Goal: Information Seeking & Learning: Learn about a topic

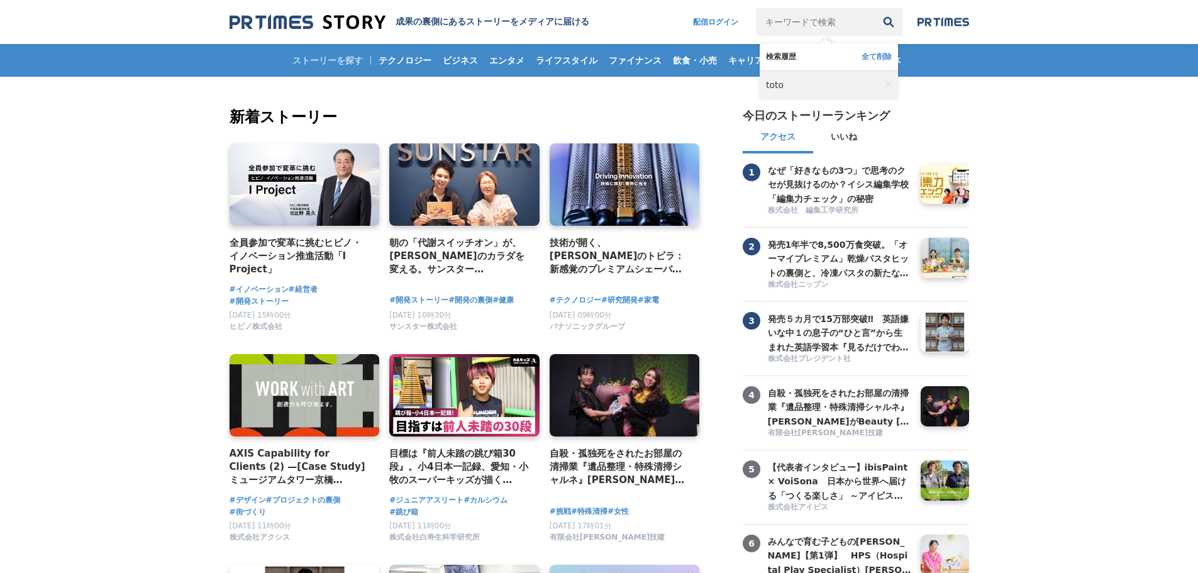
click at [780, 82] on link "toto" at bounding box center [823, 85] width 114 height 28
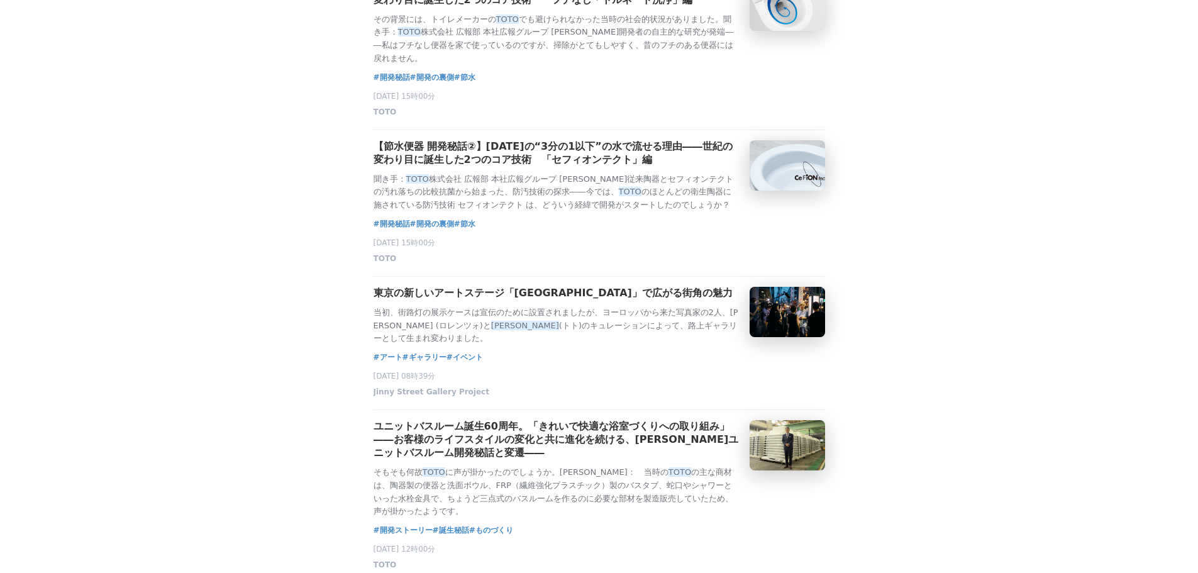
scroll to position [2076, 0]
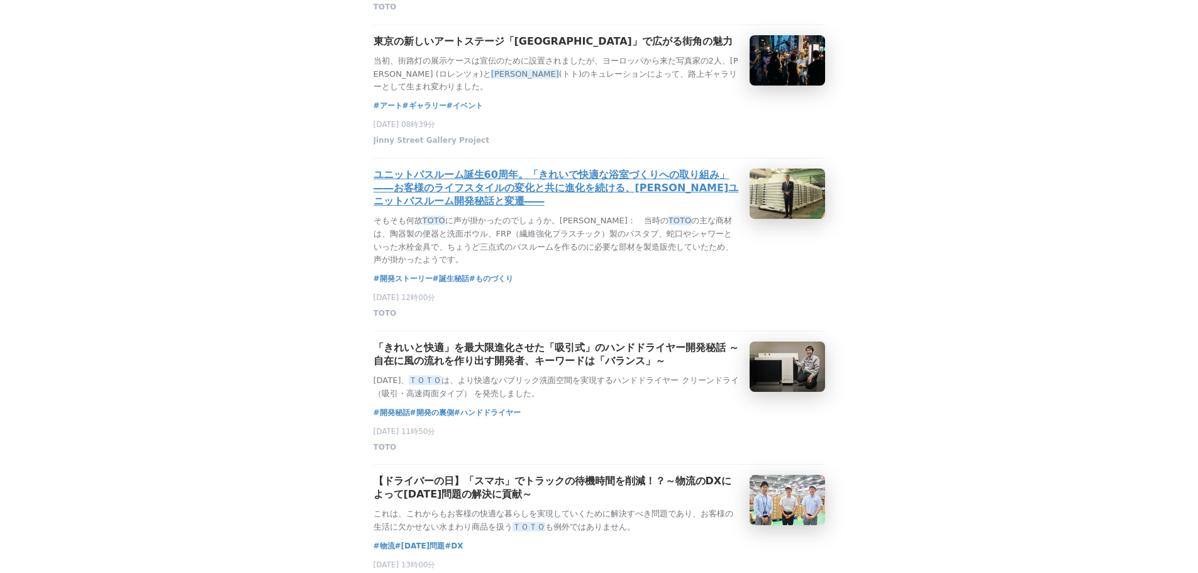
click at [604, 208] on h3 "ユニットバスルーム誕生60周年。「きれいで快適な浴室づくりへの取り組み」――お客様のライフスタイルの変化と共に進化を続ける、初代ユニットバスルーム開発秘話と変…" at bounding box center [557, 189] width 366 height 40
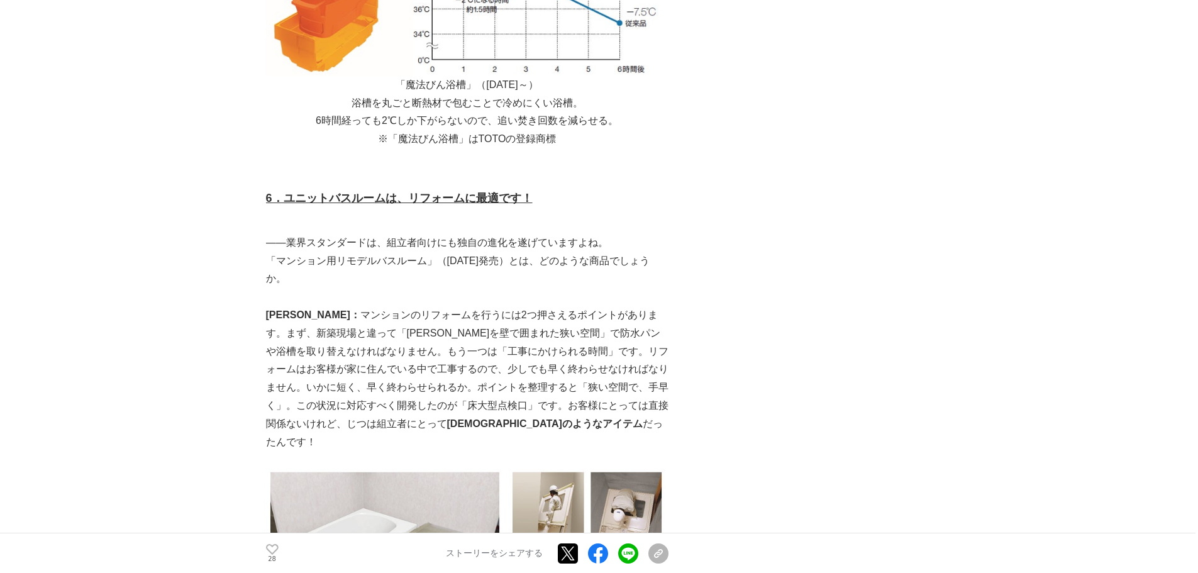
scroll to position [7612, 0]
